Goal: Task Accomplishment & Management: Understand process/instructions

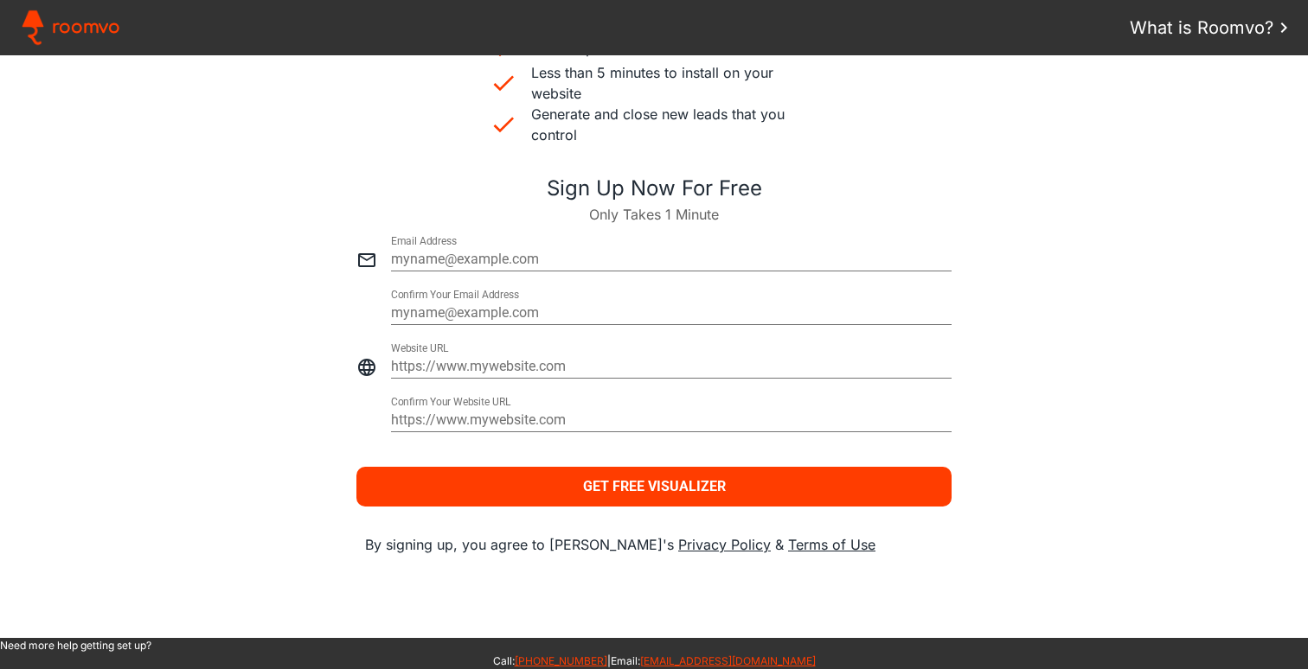
scroll to position [549, 0]
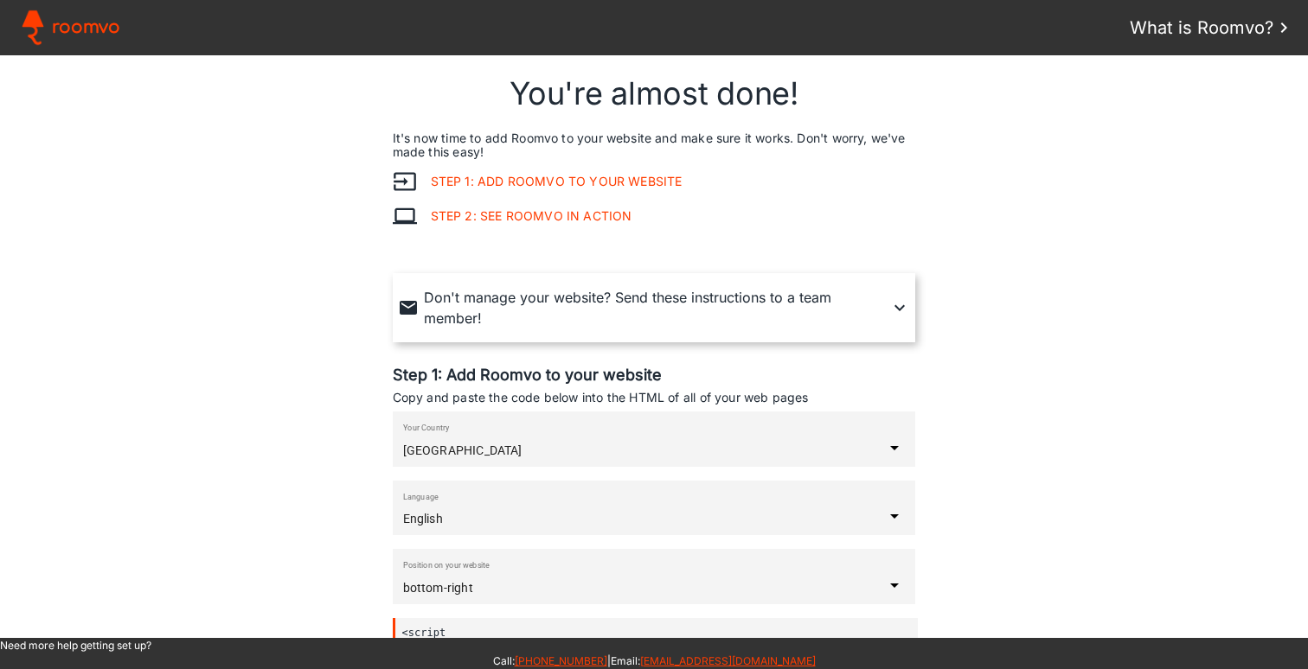
click at [562, 183] on link "Step 1: Add Roomvo to your website" at bounding box center [550, 182] width 266 height 14
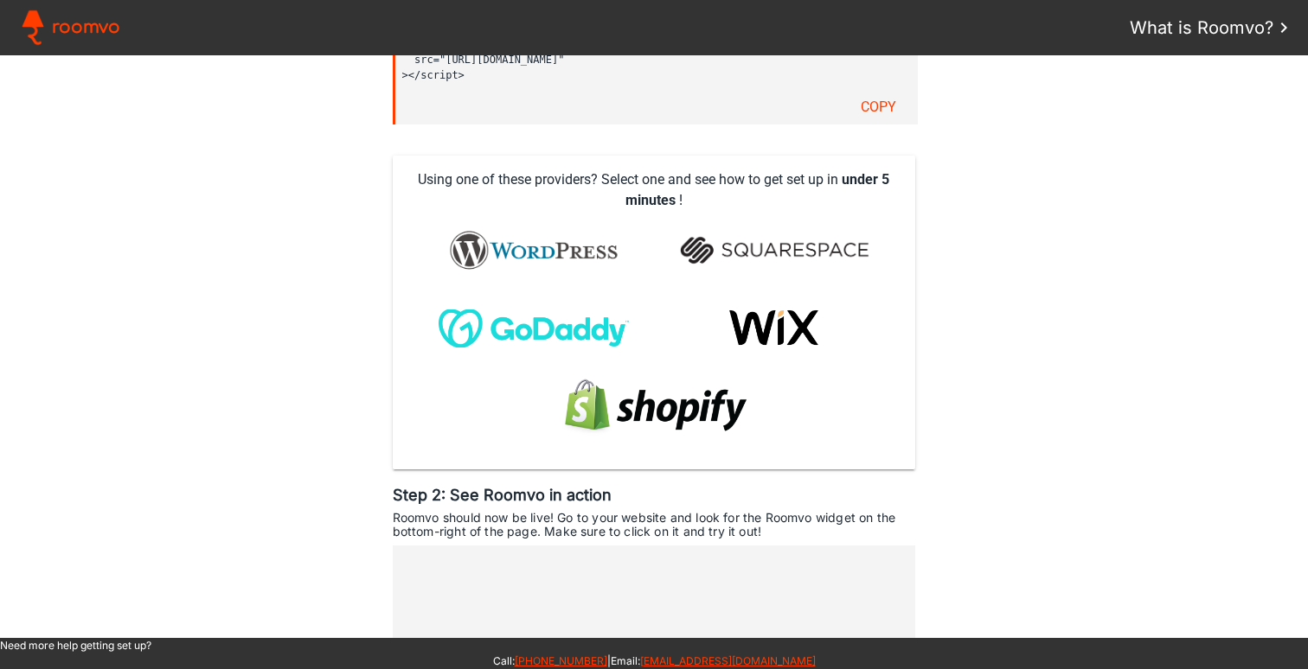
scroll to position [670, 0]
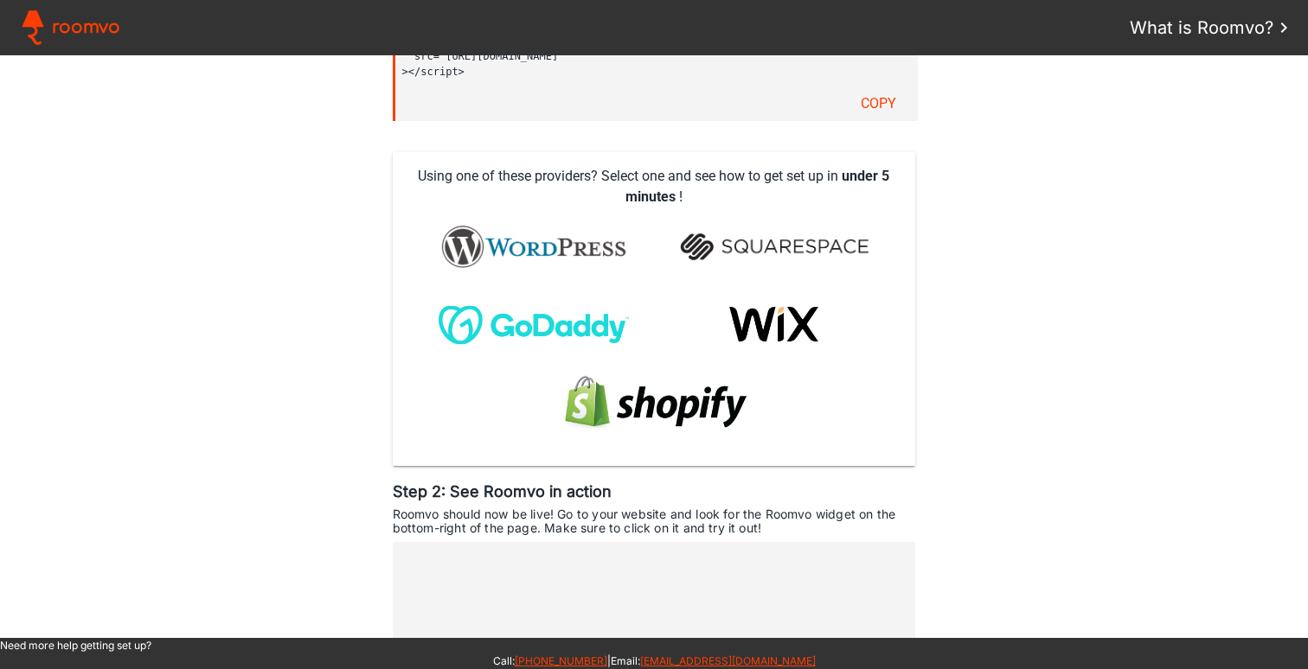
click at [534, 240] on img at bounding box center [533, 246] width 209 height 69
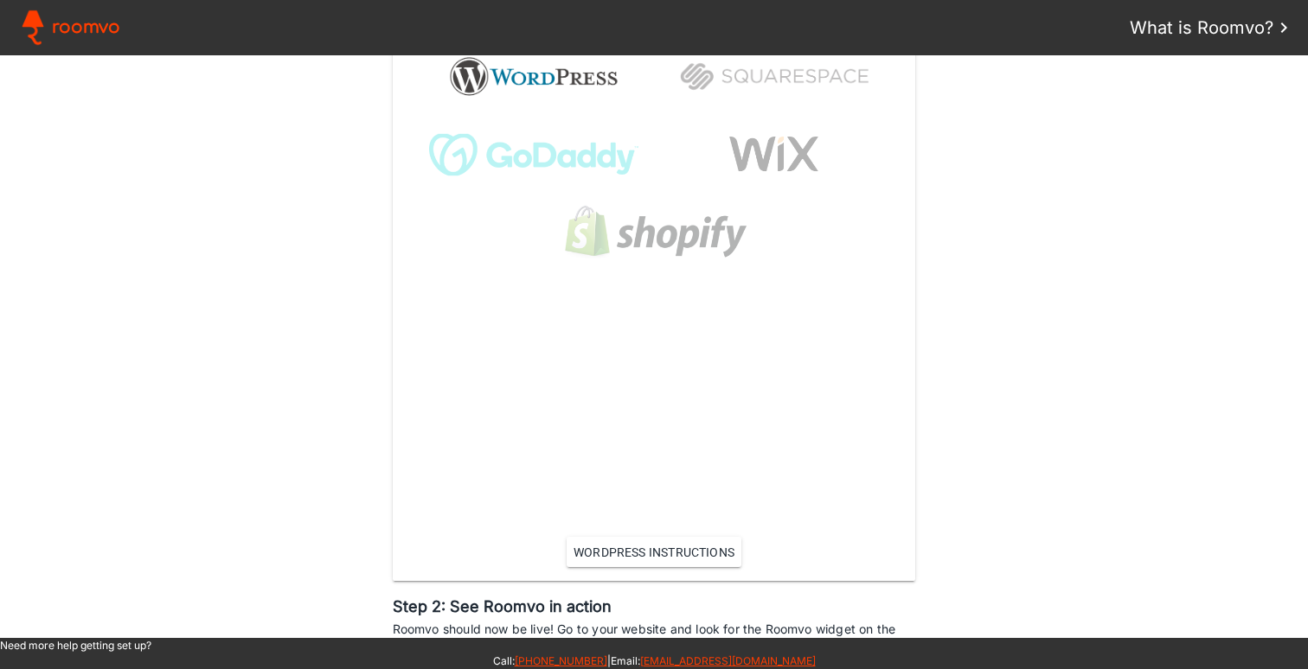
scroll to position [874, 0]
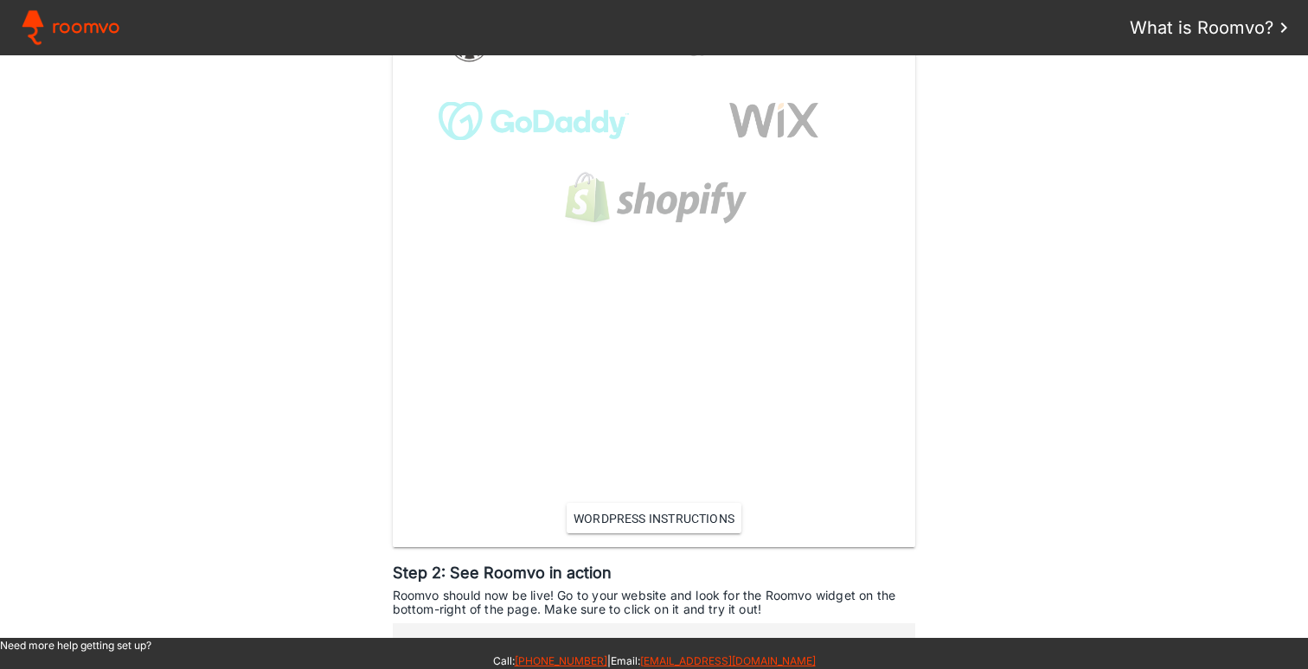
click at [0, 0] on slot "WordPress Instructions" at bounding box center [0, 0] width 0 height 0
